Goal: Use online tool/utility: Utilize a website feature to perform a specific function

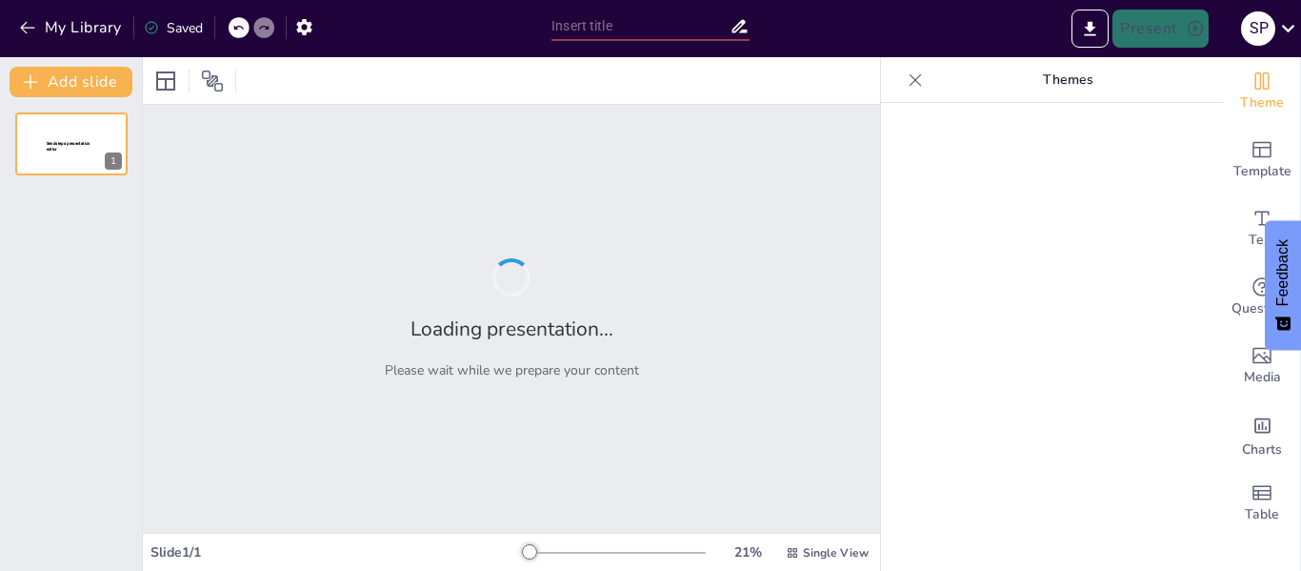
type input "Imported Cleaner-Roads-Cleaner-Air Presentation_12082025.pptx"
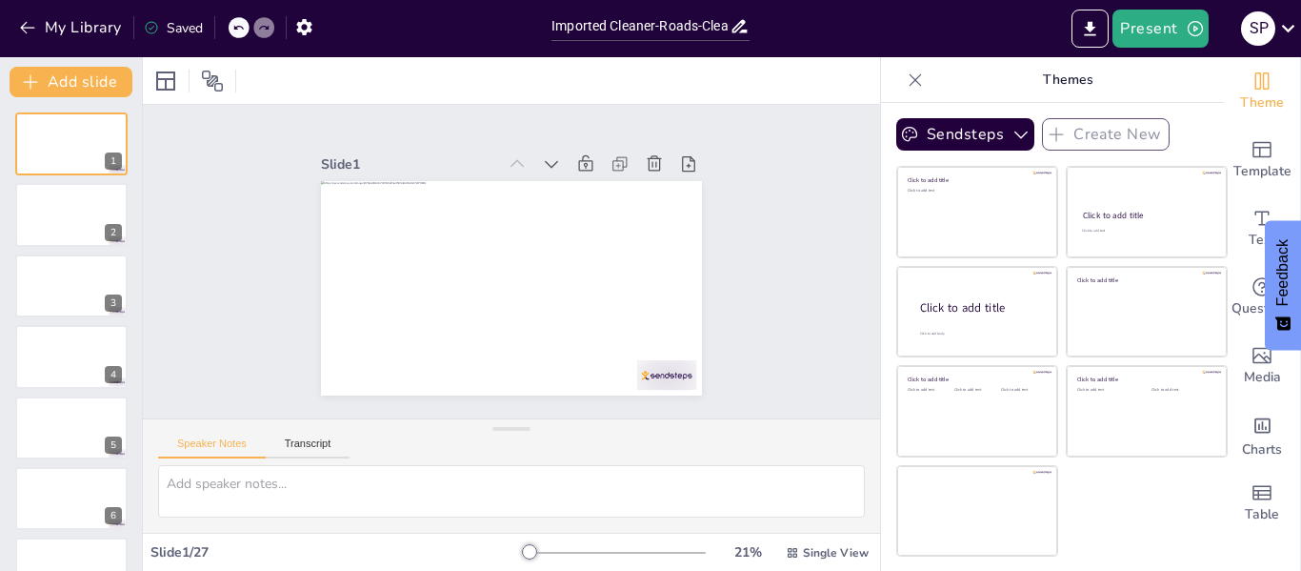
click at [1300, 103] on div "Theme Template Text Questions Media Charts Table" at bounding box center [1262, 314] width 77 height 514
click at [16, 30] on button "My Library" at bounding box center [71, 27] width 115 height 30
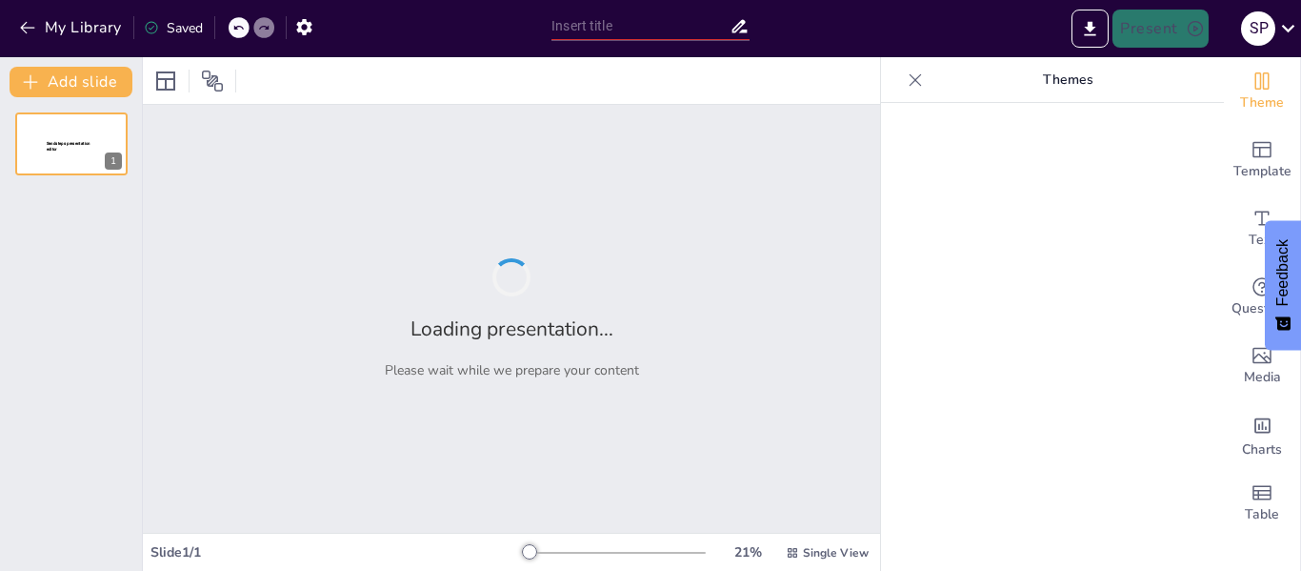
type input "Imported Cleaner-Roads-Cleaner-Air Presentation_12082025.pptx"
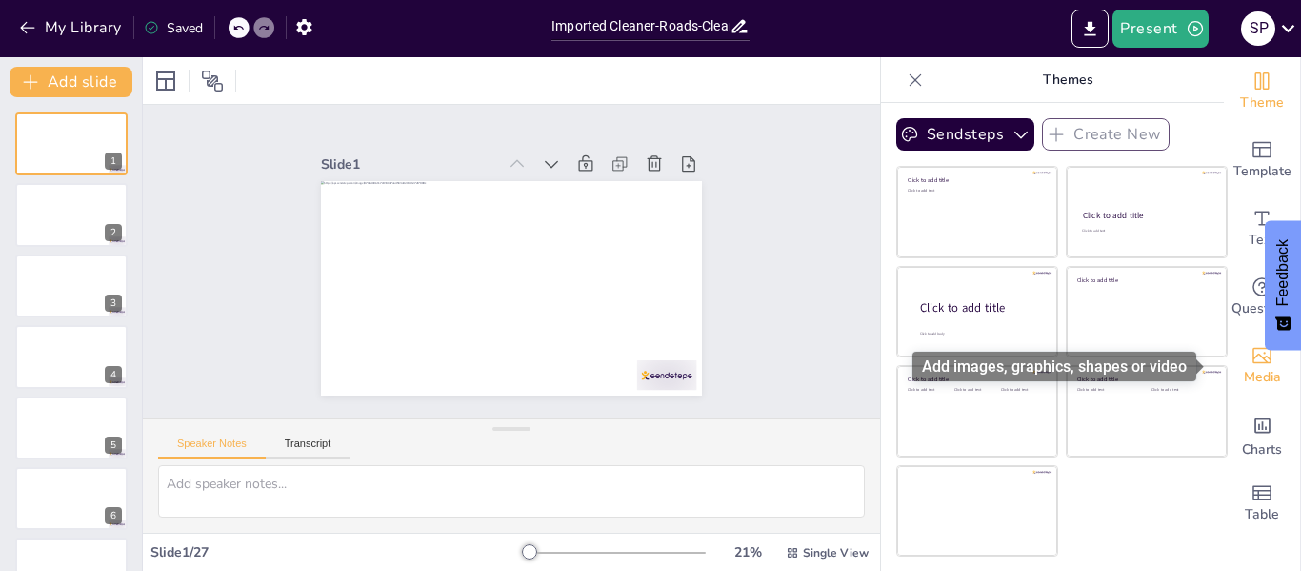
click at [1254, 378] on span "Media" at bounding box center [1262, 377] width 37 height 21
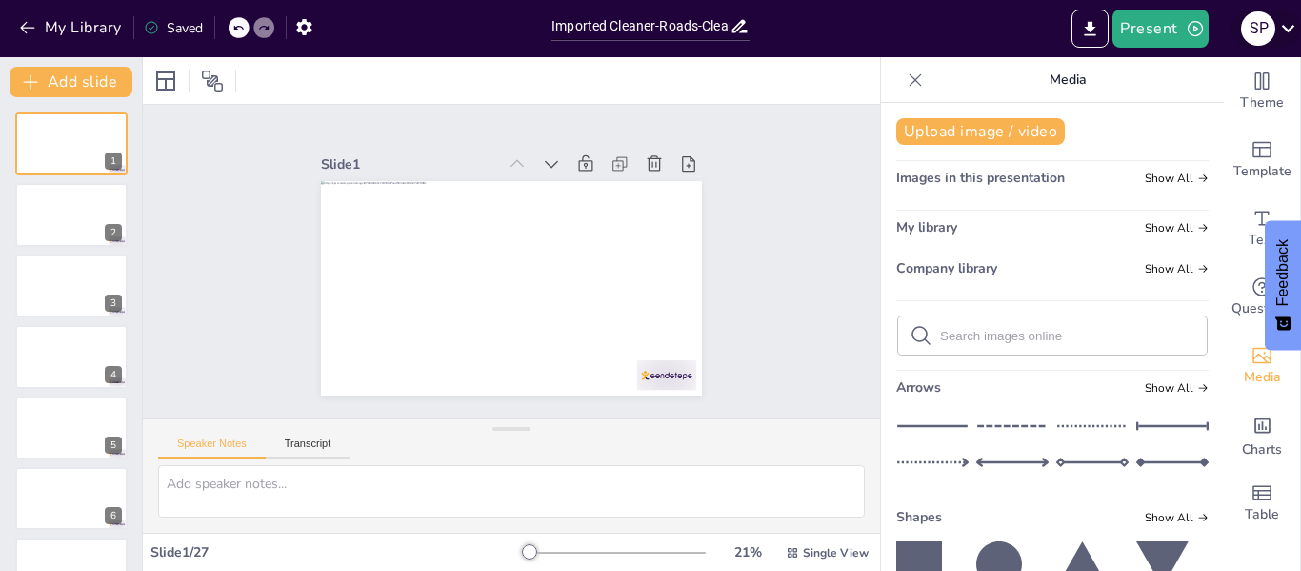
click at [1291, 22] on icon at bounding box center [1289, 28] width 26 height 26
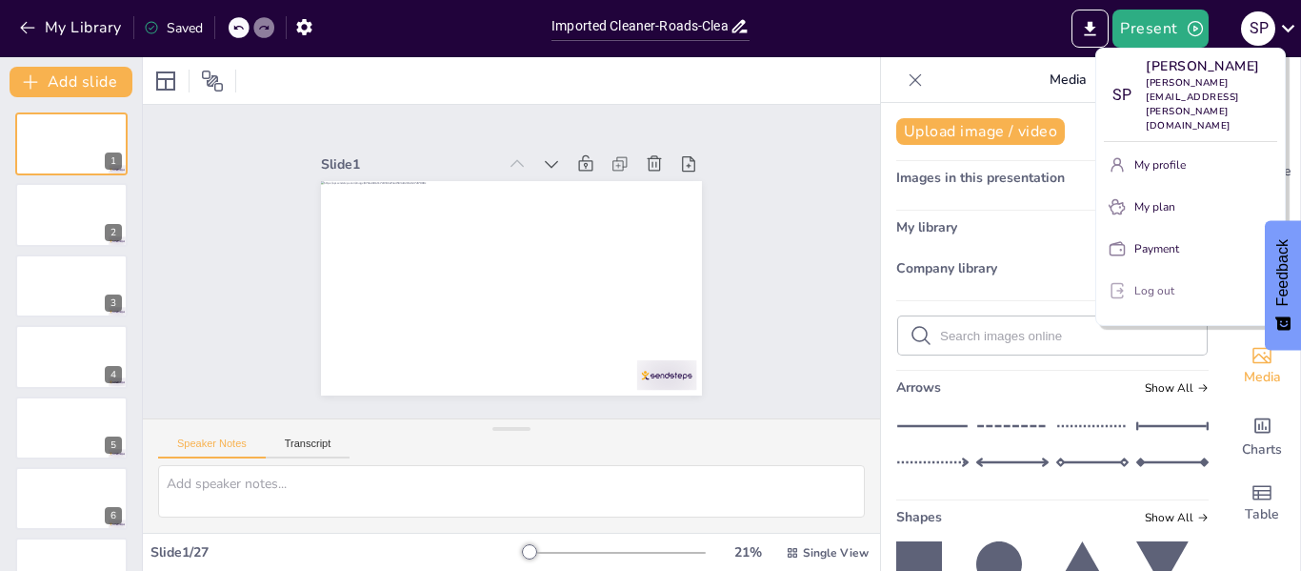
click at [1178, 275] on button "Log out" at bounding box center [1190, 290] width 173 height 30
